Goal: Find specific page/section: Find specific page/section

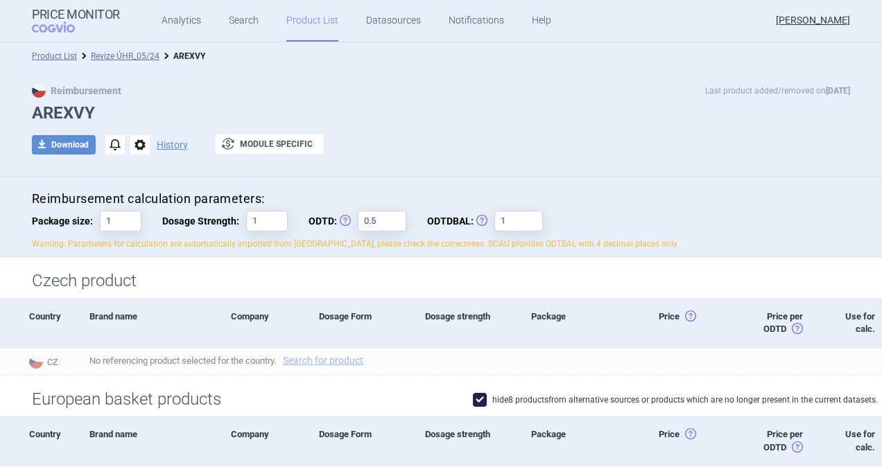
click at [128, 49] on div "Product List Revize ÚHR_05/24 AREXVY" at bounding box center [441, 56] width 882 height 28
click at [127, 57] on link "Revize ÚHR_05/24" at bounding box center [125, 56] width 69 height 10
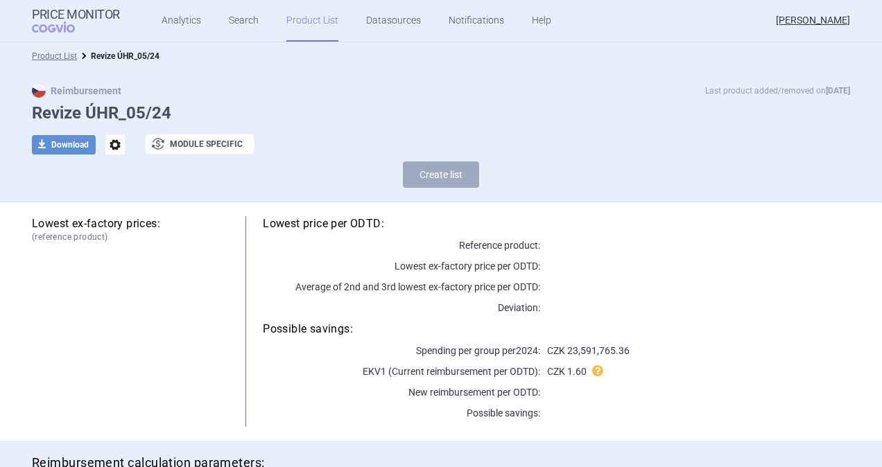
select select "[DATE]"
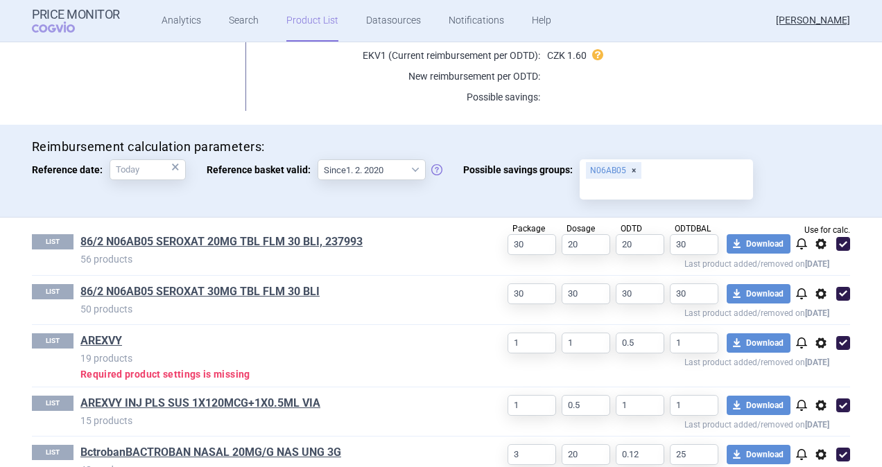
scroll to position [416, 0]
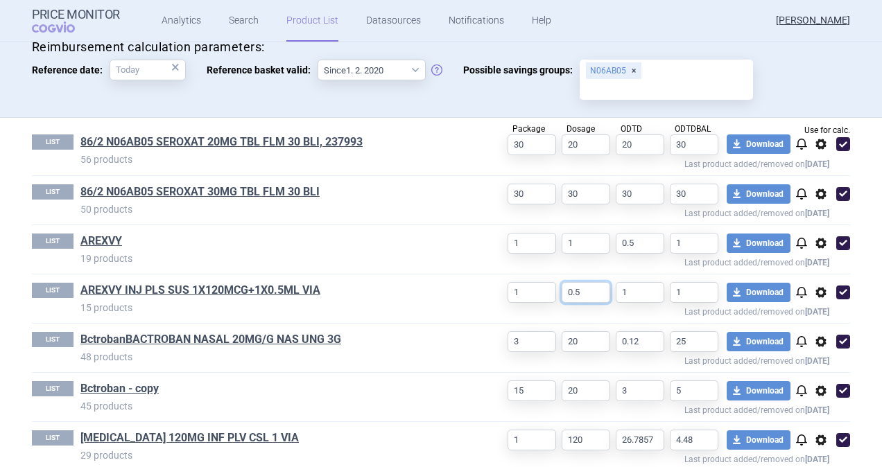
drag, startPoint x: 574, startPoint y: 291, endPoint x: 543, endPoint y: 286, distance: 31.7
click at [548, 287] on div "1 0.5 1 1 download Download notifications options Last product added/removed on…" at bounding box center [657, 300] width 385 height 34
type input "1"
click at [577, 304] on p "Last product added/removed on [DATE]" at bounding box center [647, 310] width 364 height 13
click at [257, 290] on link "AREXVY INJ PLS SUS 1X120MCG+1X0.5ML VIA" at bounding box center [200, 290] width 240 height 15
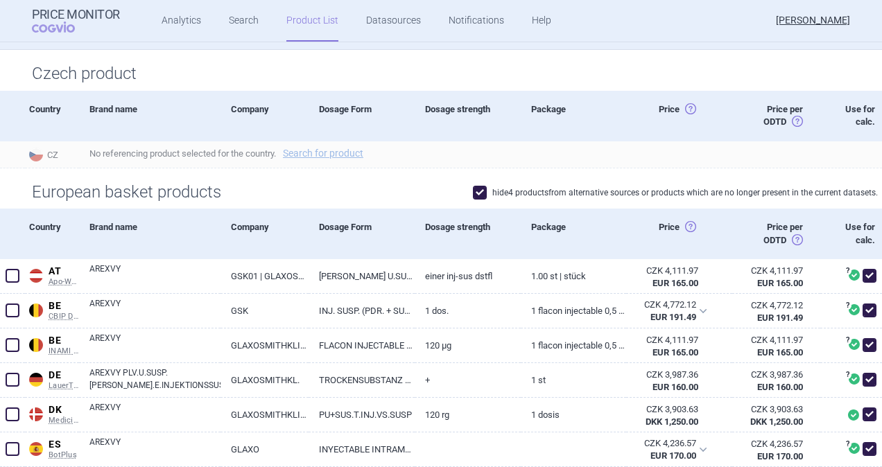
scroll to position [208, 0]
